Goal: Navigation & Orientation: Find specific page/section

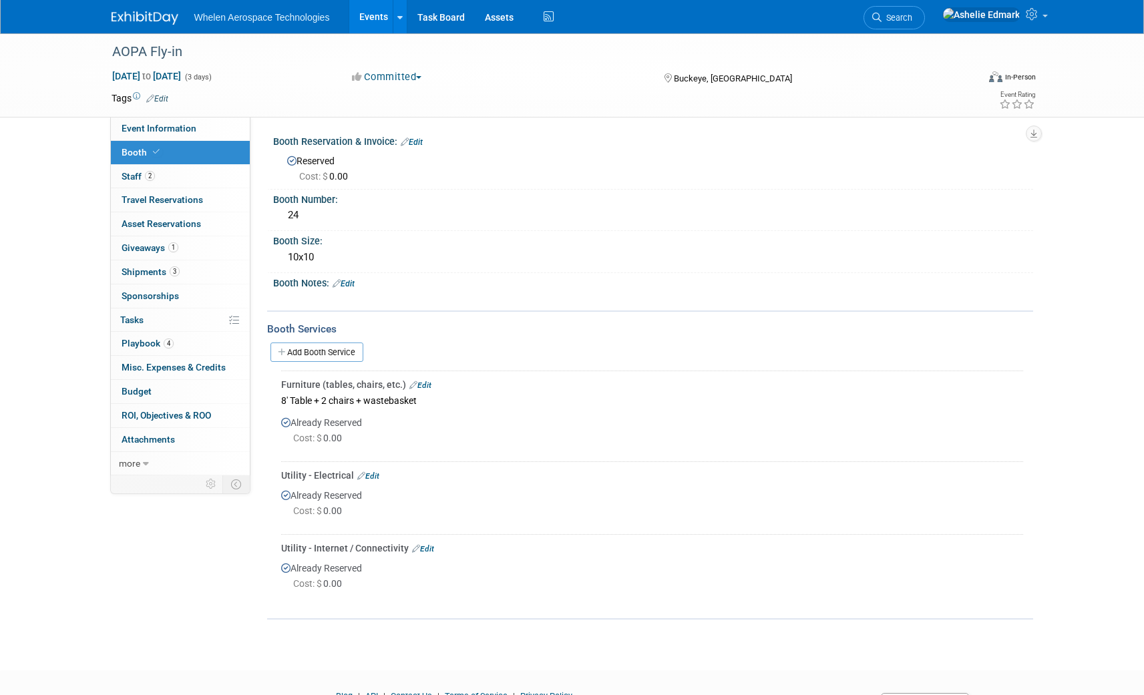
click at [151, 13] on img at bounding box center [145, 17] width 67 height 13
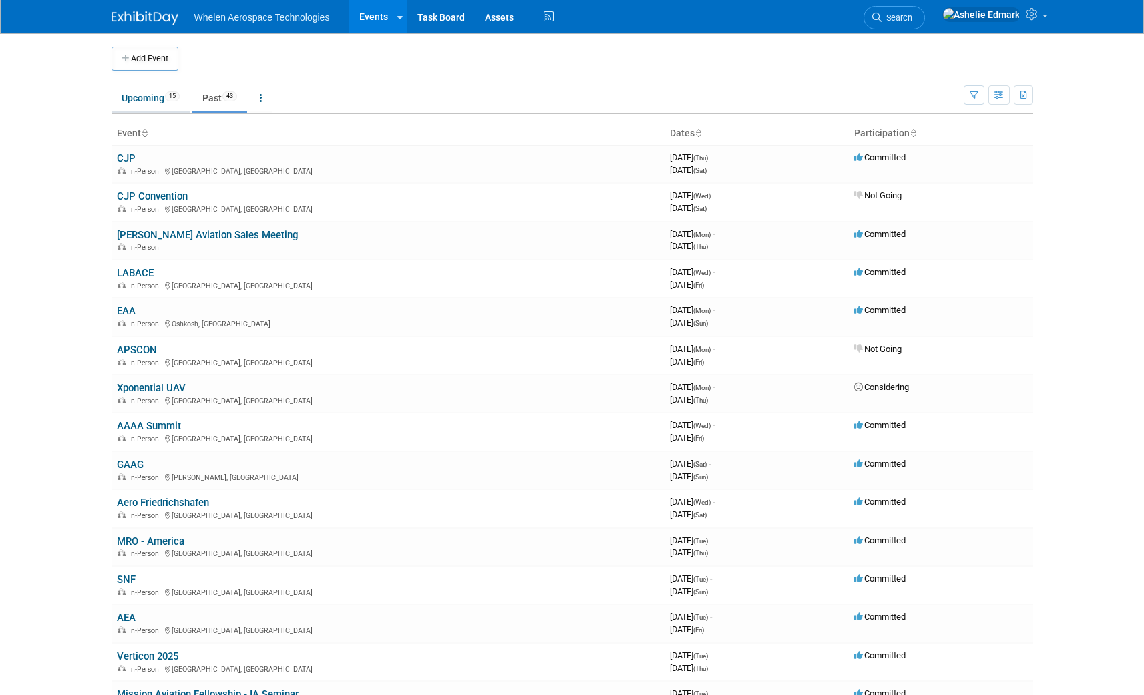
click at [137, 97] on link "Upcoming 15" at bounding box center [151, 98] width 78 height 25
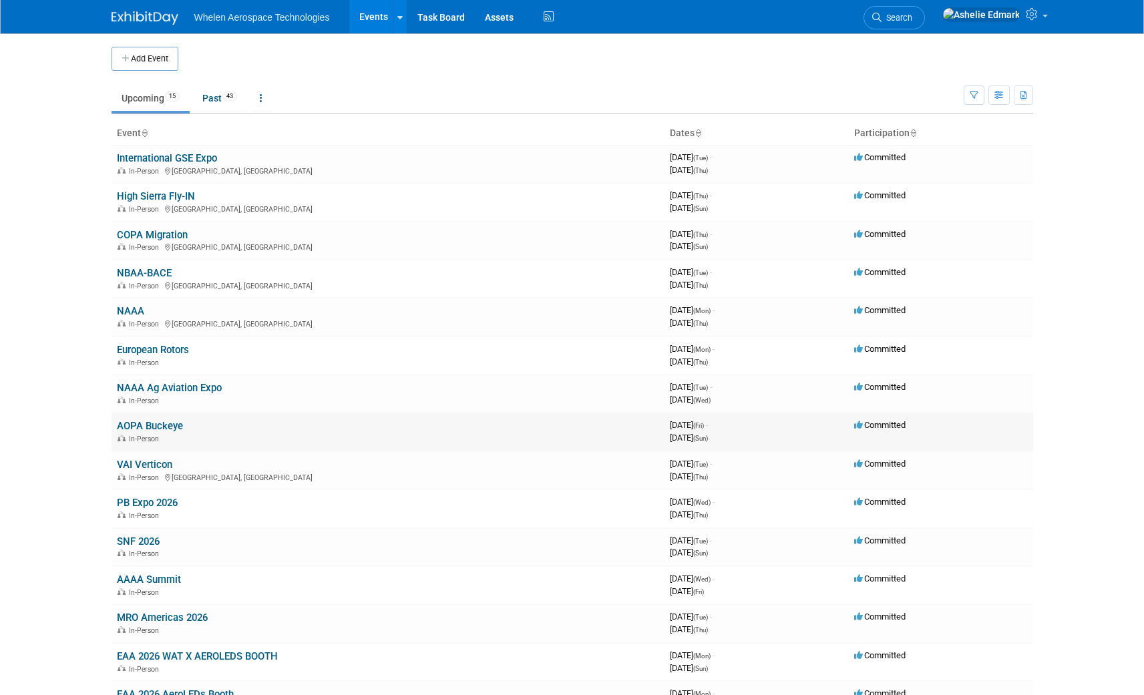
click at [168, 421] on link "AOPA Buckeye" at bounding box center [150, 426] width 66 height 12
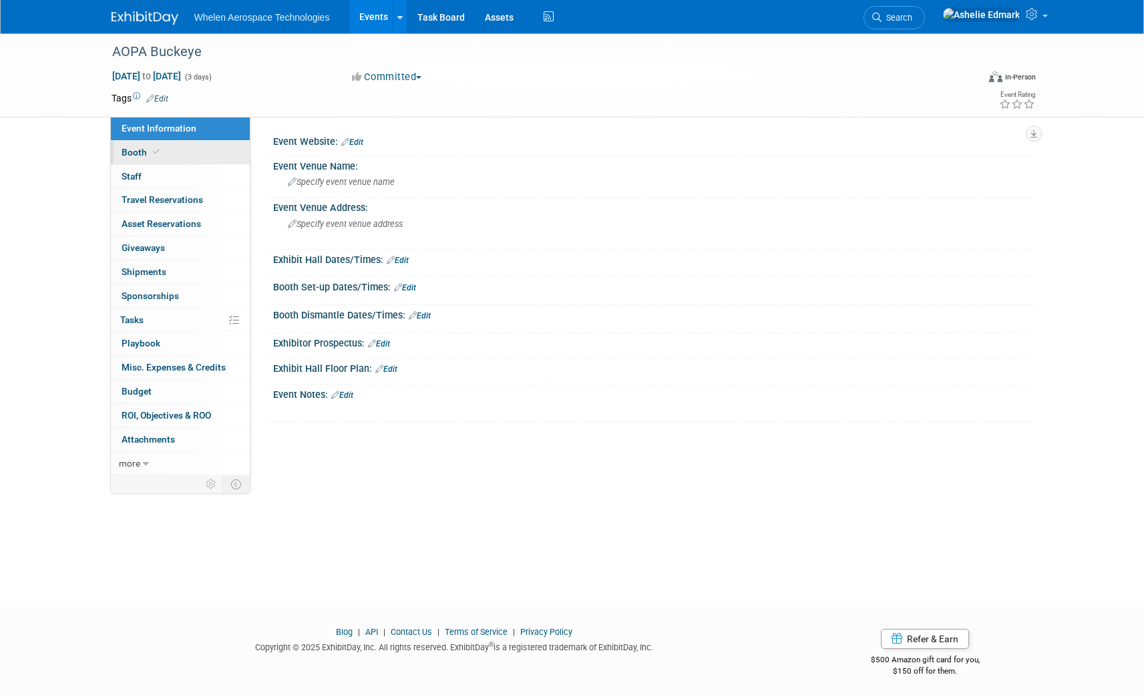
click at [164, 150] on link "Booth" at bounding box center [180, 152] width 139 height 23
